Goal: Transaction & Acquisition: Purchase product/service

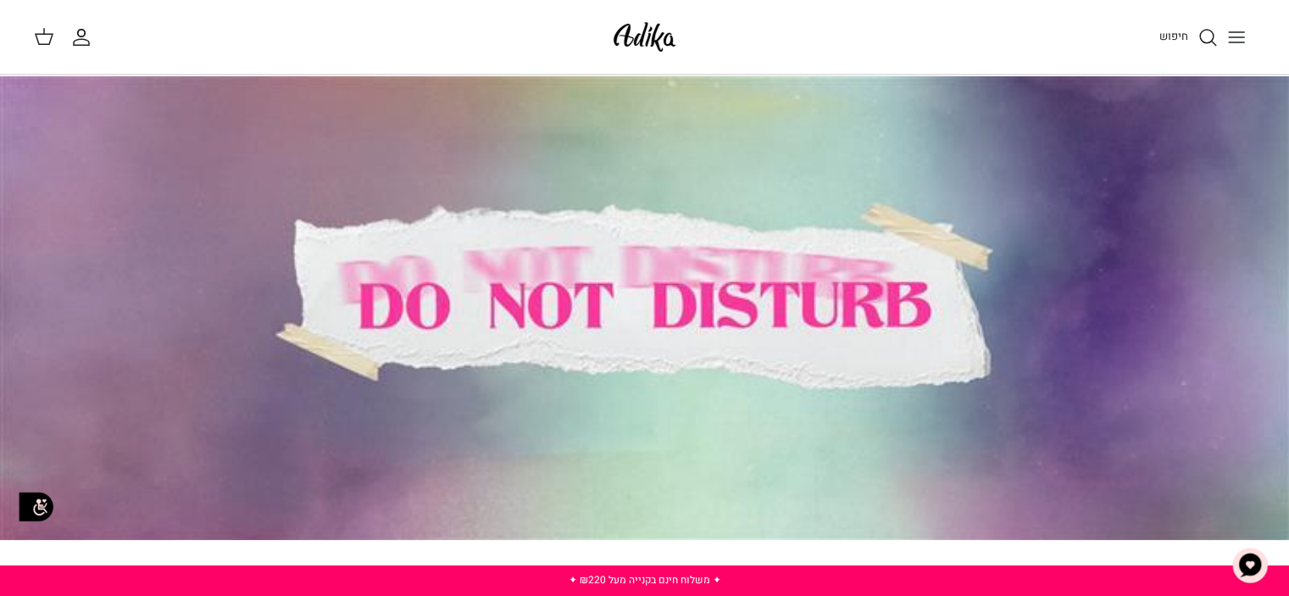
click at [1243, 40] on icon "Toggle menu" at bounding box center [1236, 37] width 20 height 20
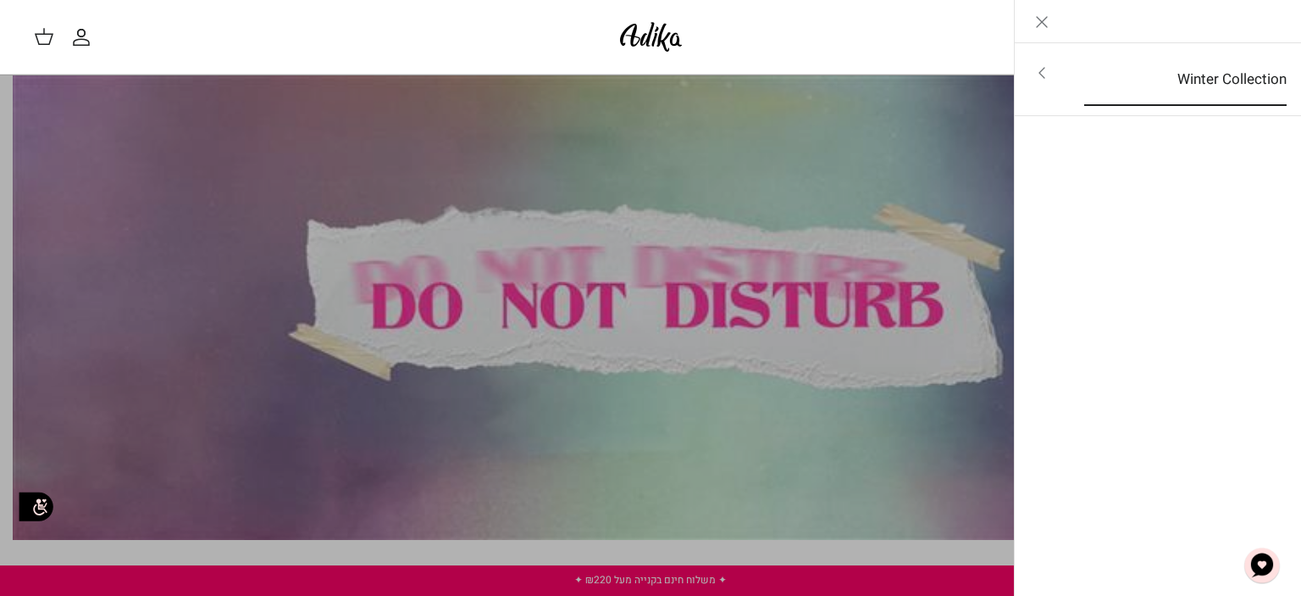
click at [1223, 75] on link "Winter Collection" at bounding box center [1185, 79] width 233 height 53
click at [1217, 82] on link "לכל הפריטים" at bounding box center [1158, 74] width 270 height 42
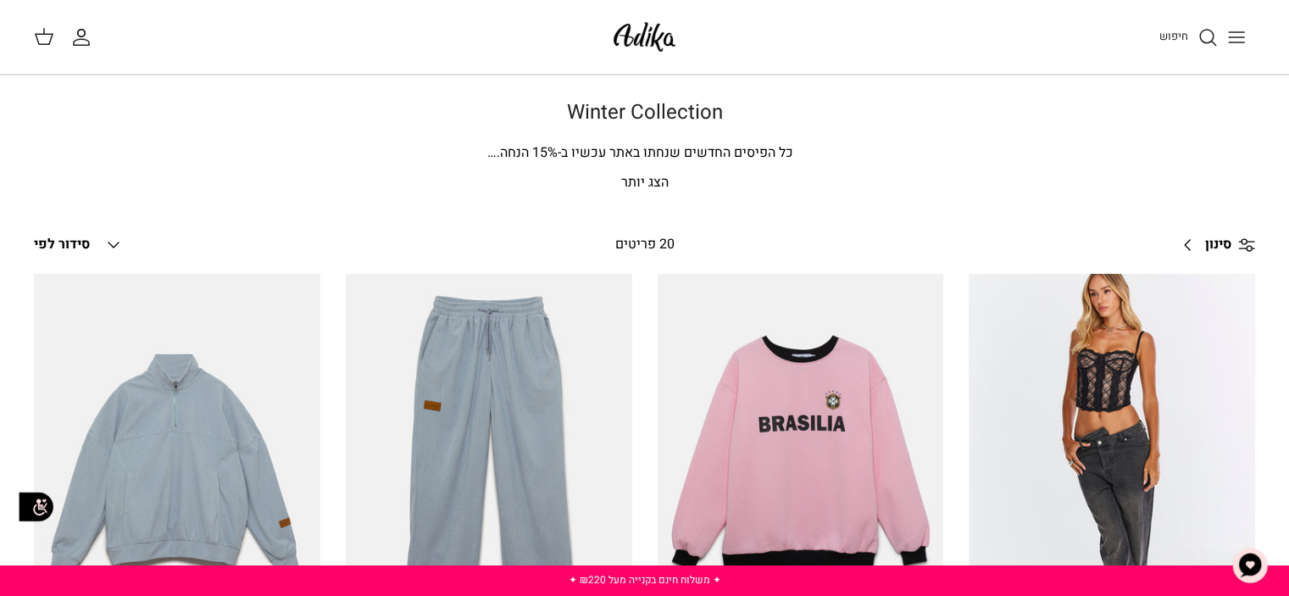
click at [1234, 37] on line "Toggle menu" at bounding box center [1235, 37] width 15 height 0
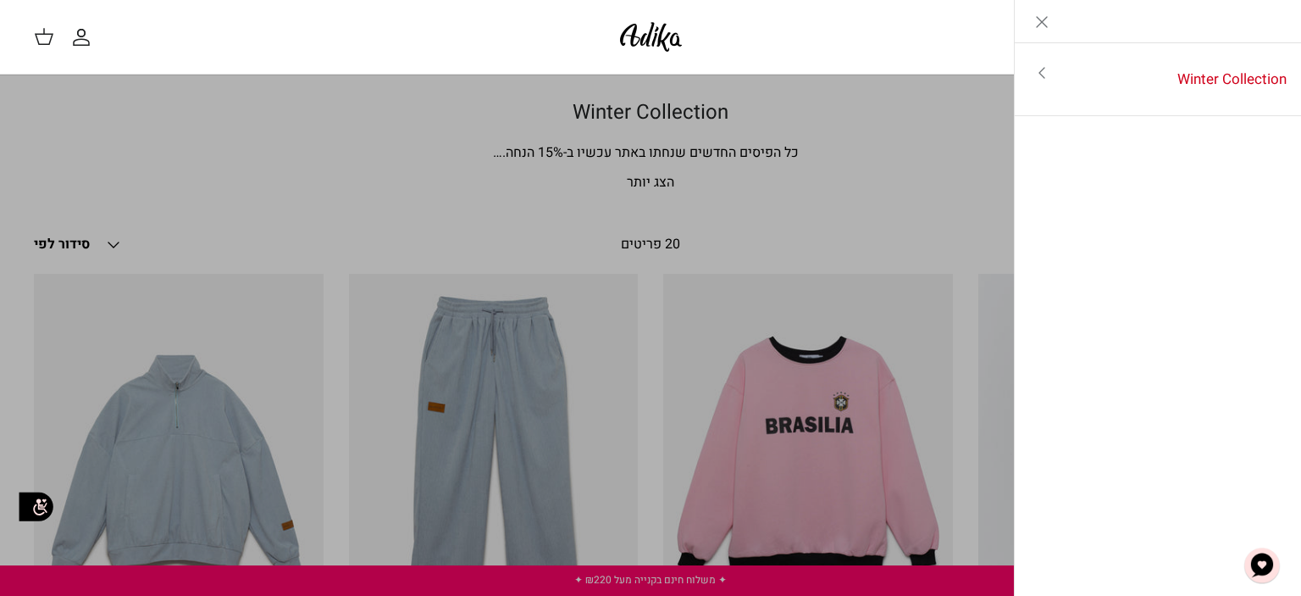
click at [1035, 72] on icon "Toggle menu" at bounding box center [1042, 73] width 20 height 20
click at [1037, 12] on icon "Close" at bounding box center [1042, 22] width 20 height 20
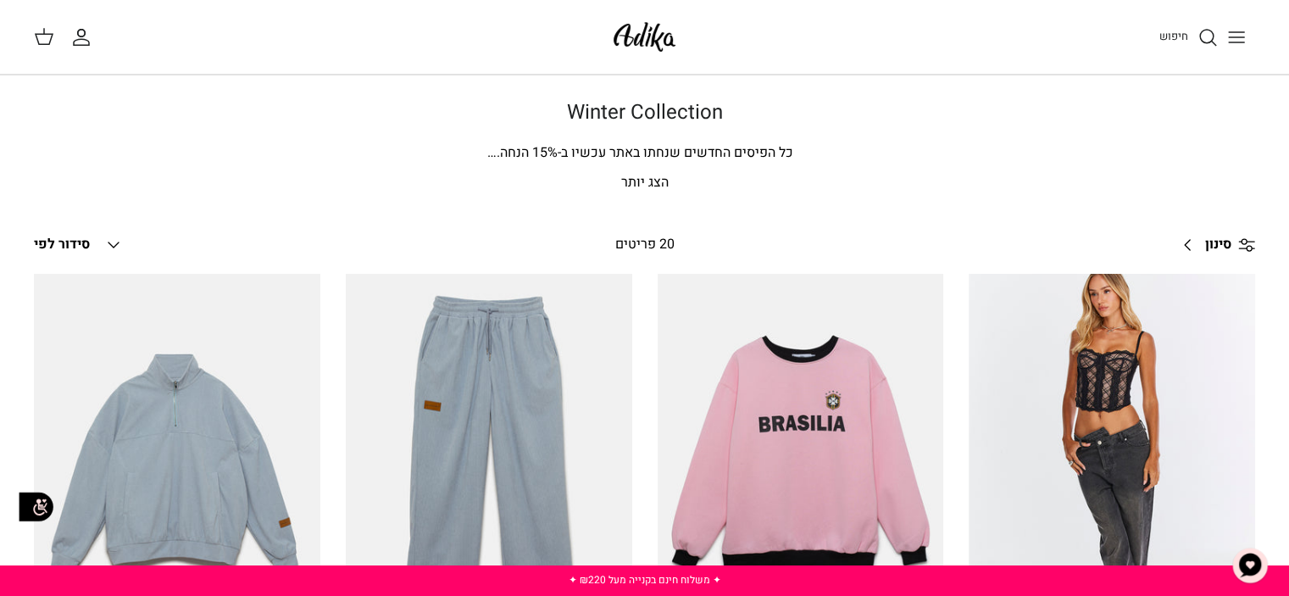
click at [1192, 45] on link "חיפוש" at bounding box center [1188, 37] width 58 height 20
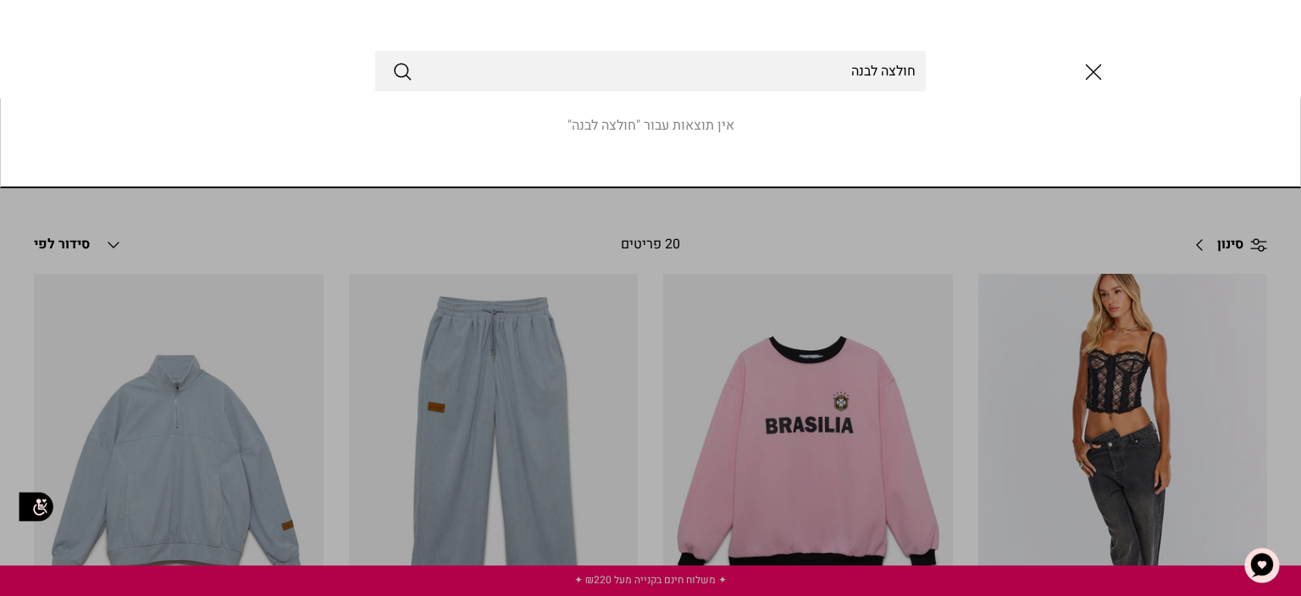
type input "חולצה לבנה"
click at [392, 60] on button "Submit" at bounding box center [402, 71] width 20 height 22
